Goal: Information Seeking & Learning: Learn about a topic

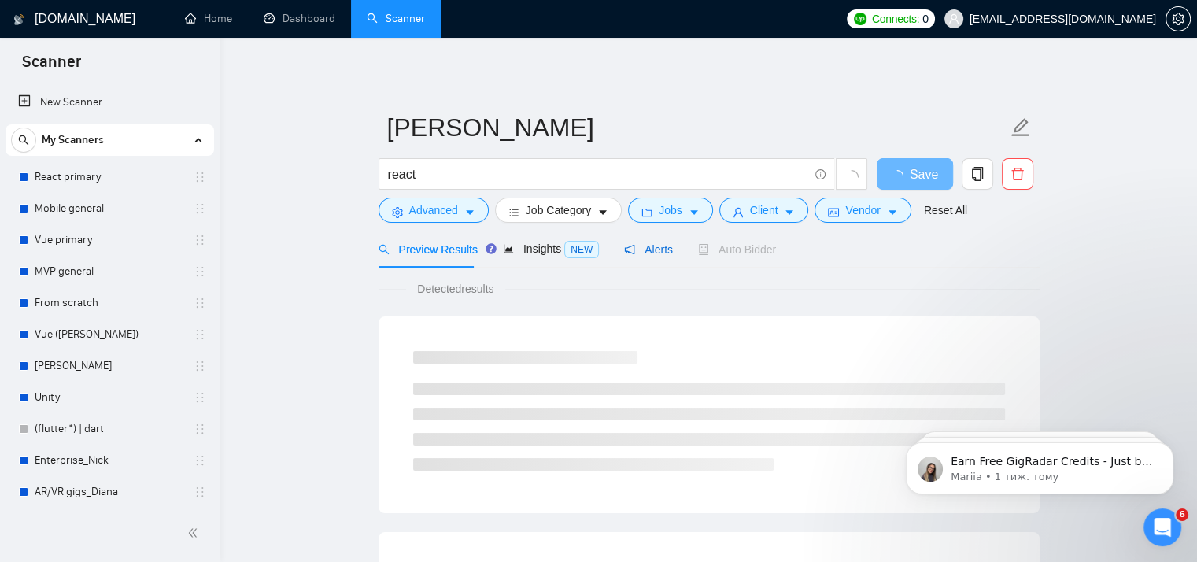
click at [644, 255] on span "Alerts" at bounding box center [648, 249] width 49 height 13
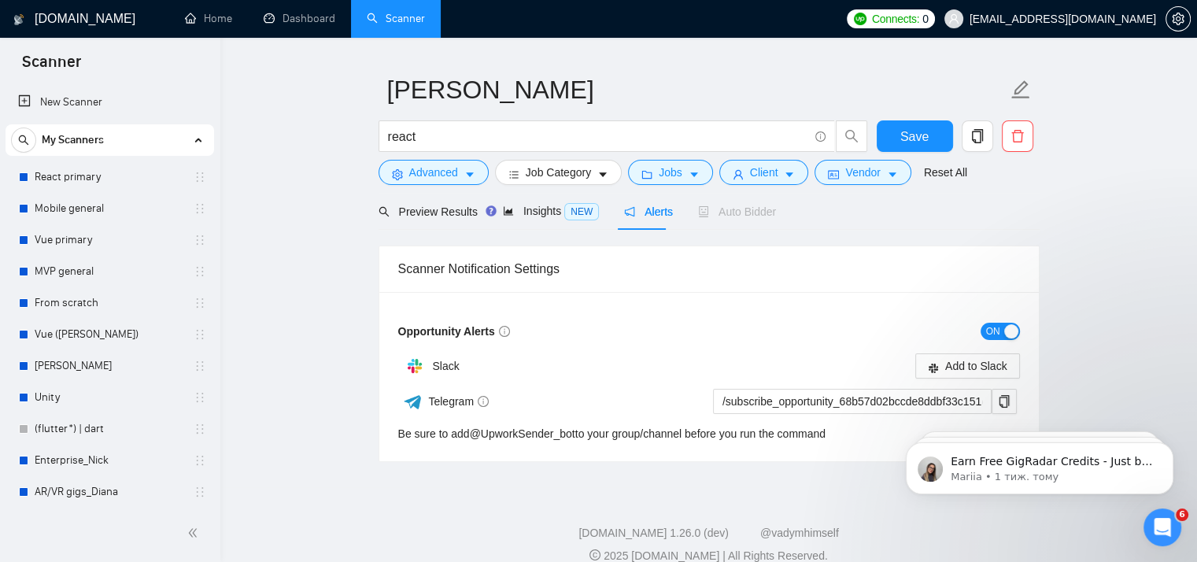
scroll to position [58, 0]
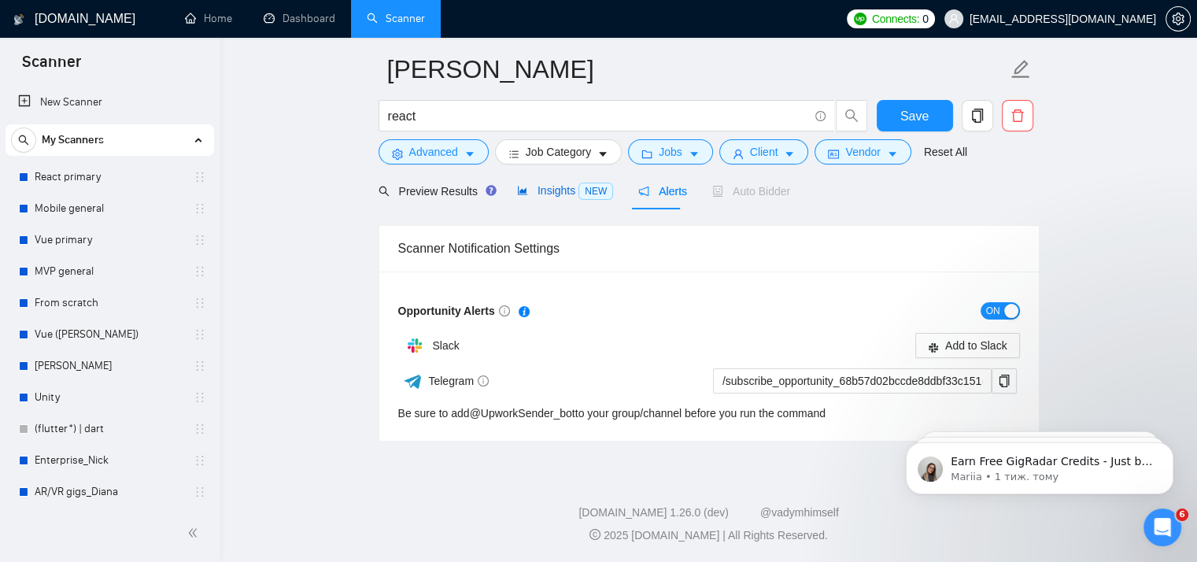
click at [522, 193] on icon "area-chart" at bounding box center [522, 190] width 11 height 11
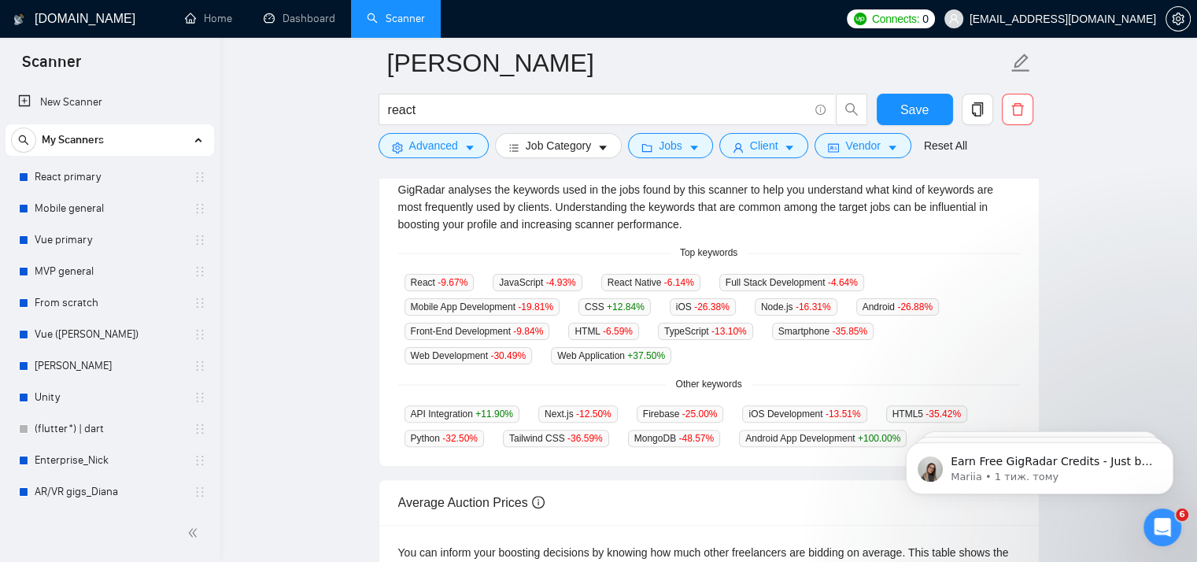
scroll to position [132, 0]
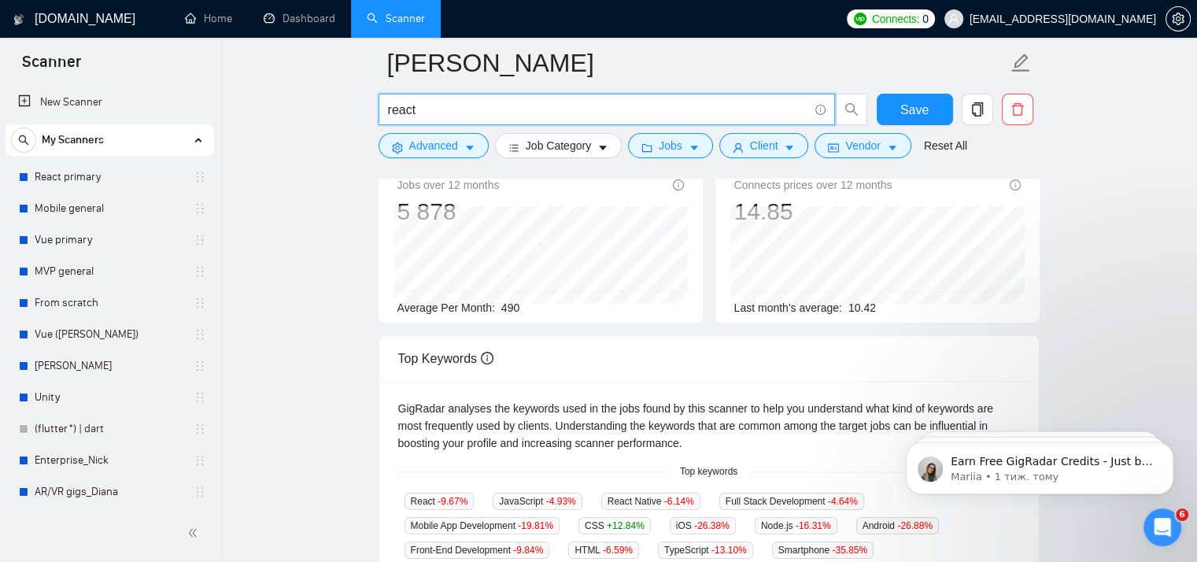
drag, startPoint x: 488, startPoint y: 112, endPoint x: 338, endPoint y: 109, distance: 149.5
click at [338, 109] on main "[PERSON_NAME] react Save Advanced Job Category Jobs Client Vendor Reset All Pre…" at bounding box center [708, 461] width 926 height 1061
type input "full-stack developer"
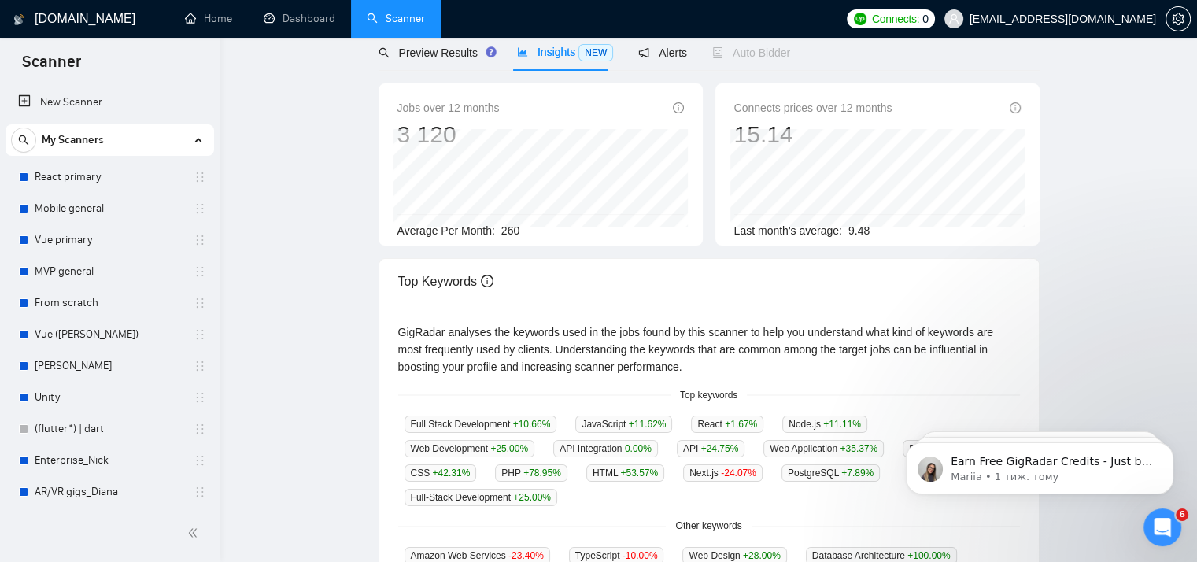
scroll to position [0, 0]
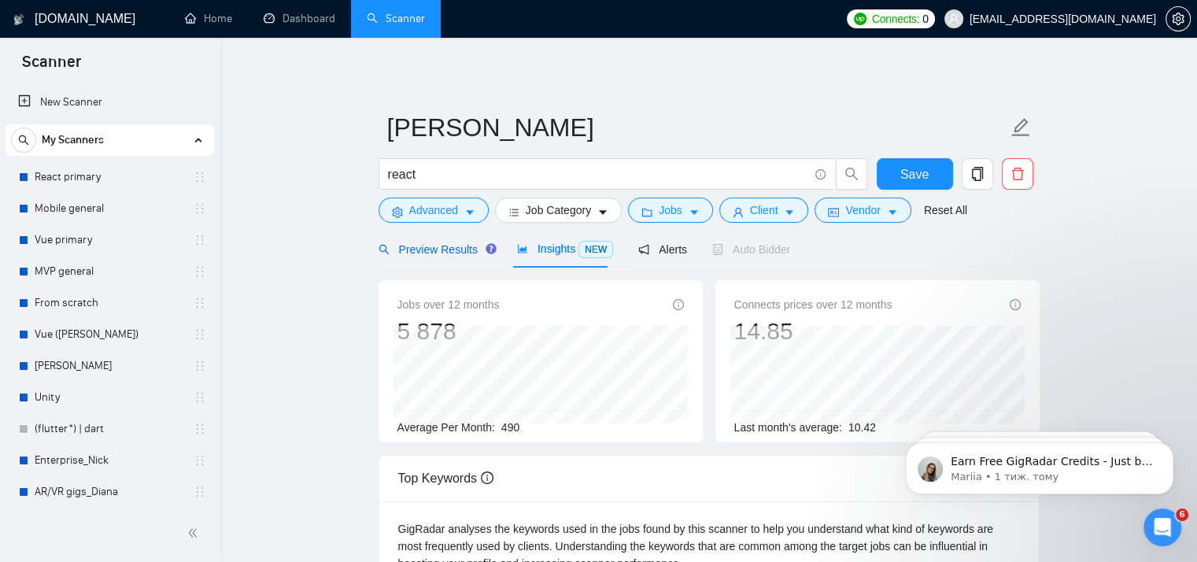
click at [434, 255] on span "Preview Results" at bounding box center [434, 249] width 113 height 13
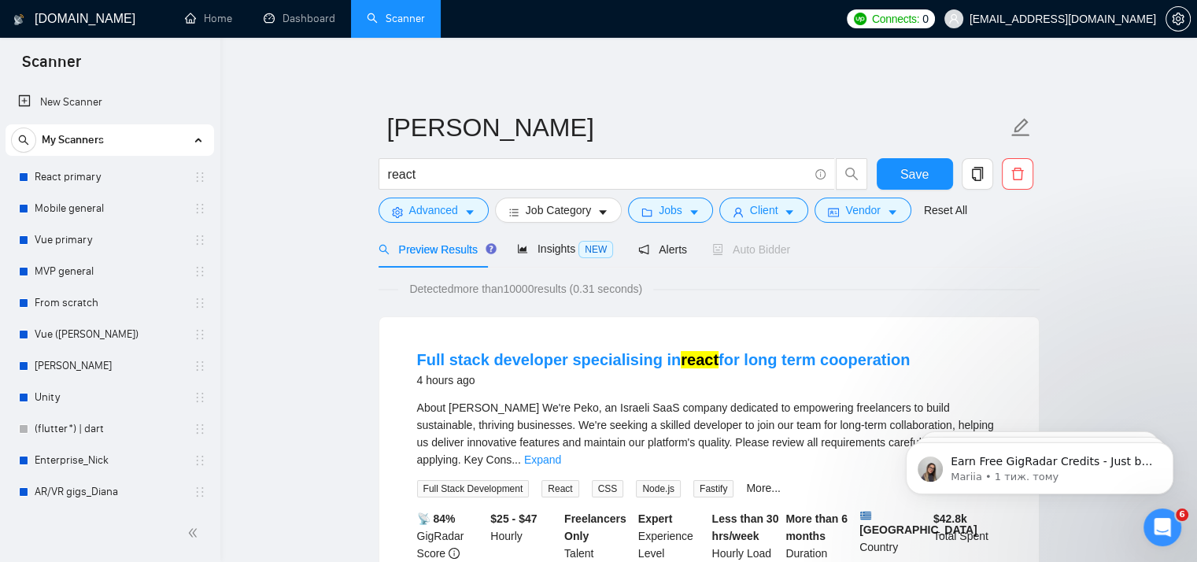
scroll to position [157, 0]
